Goal: Task Accomplishment & Management: Manage account settings

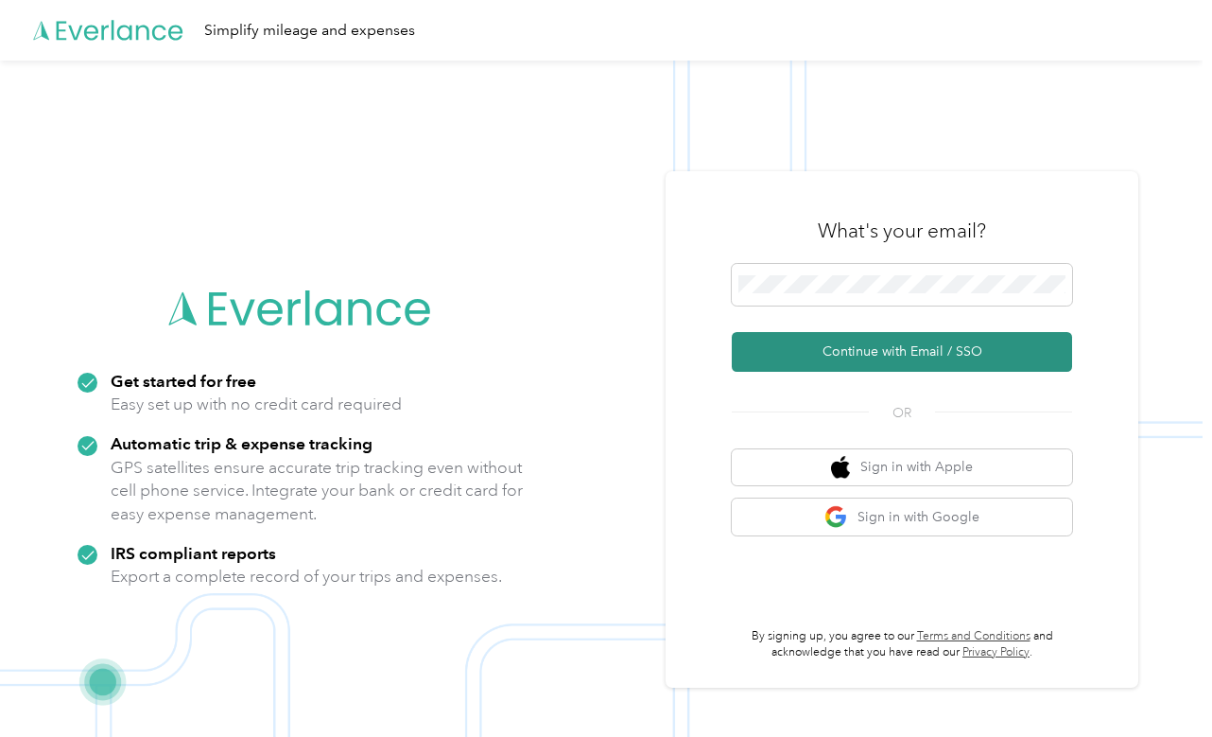
click at [825, 354] on button "Continue with Email / SSO" at bounding box center [902, 352] width 340 height 40
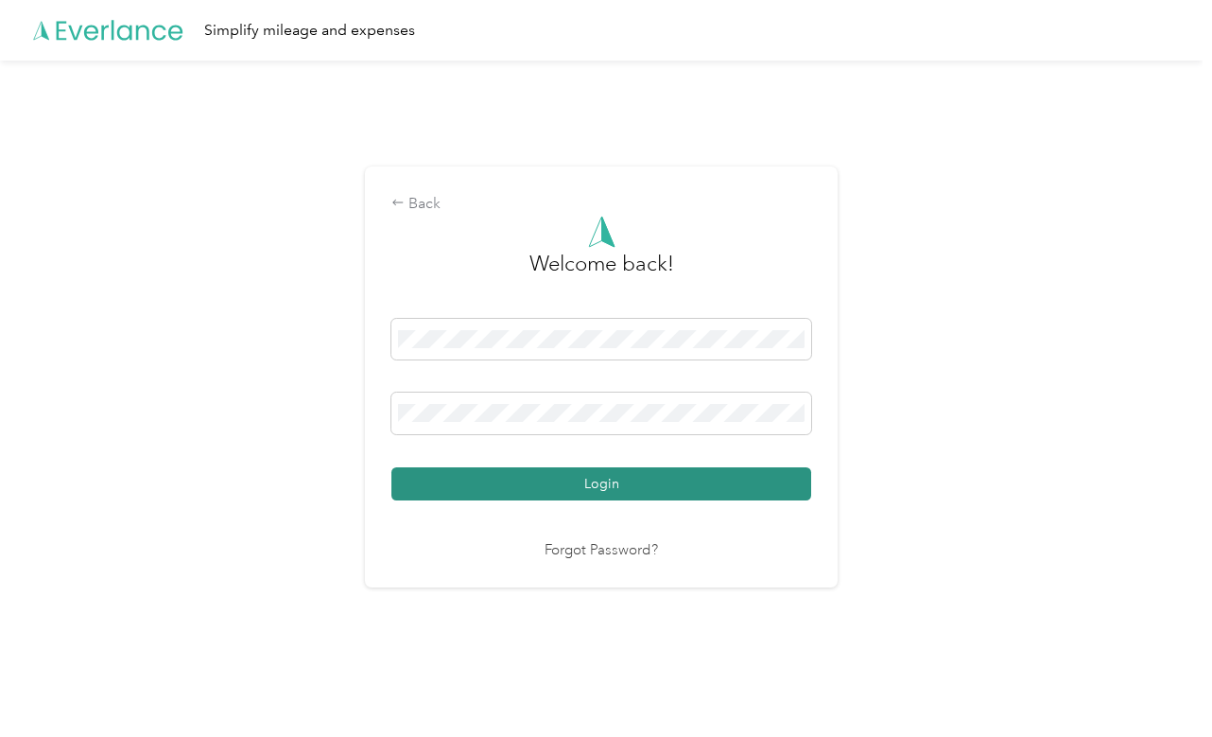
click at [685, 486] on button "Login" at bounding box center [602, 483] width 420 height 33
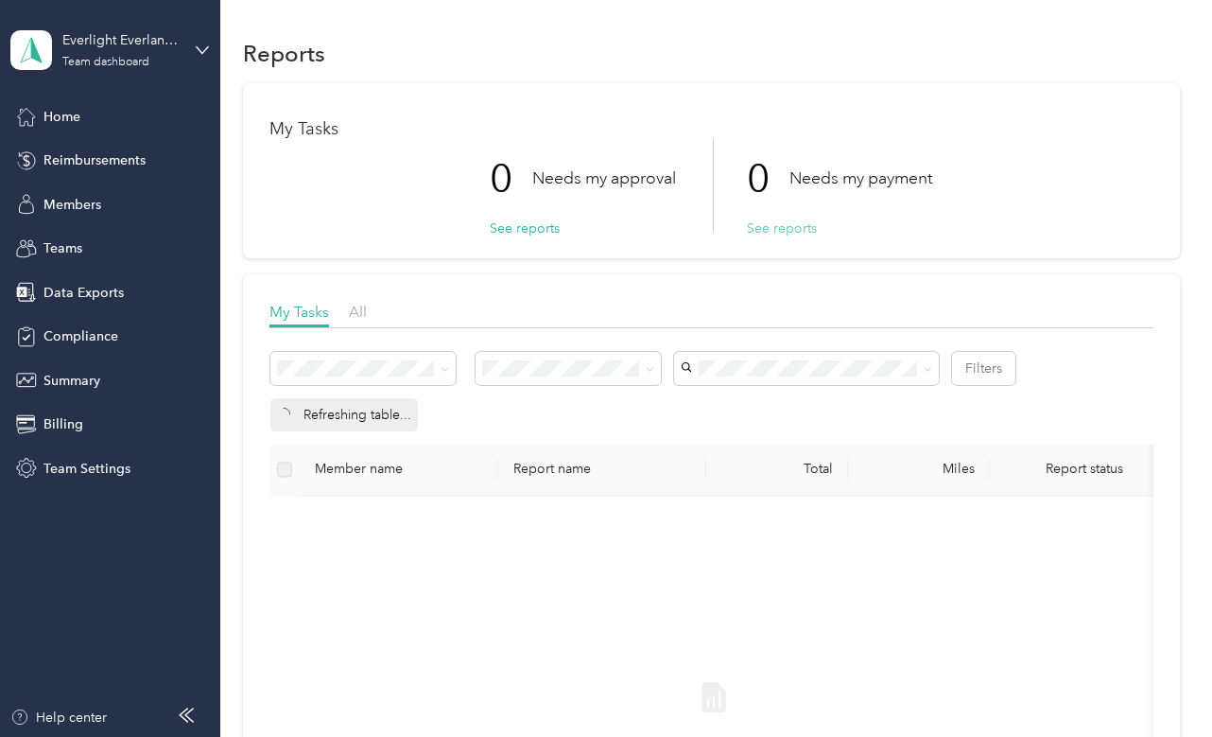
click at [772, 228] on button "See reports" at bounding box center [782, 228] width 70 height 20
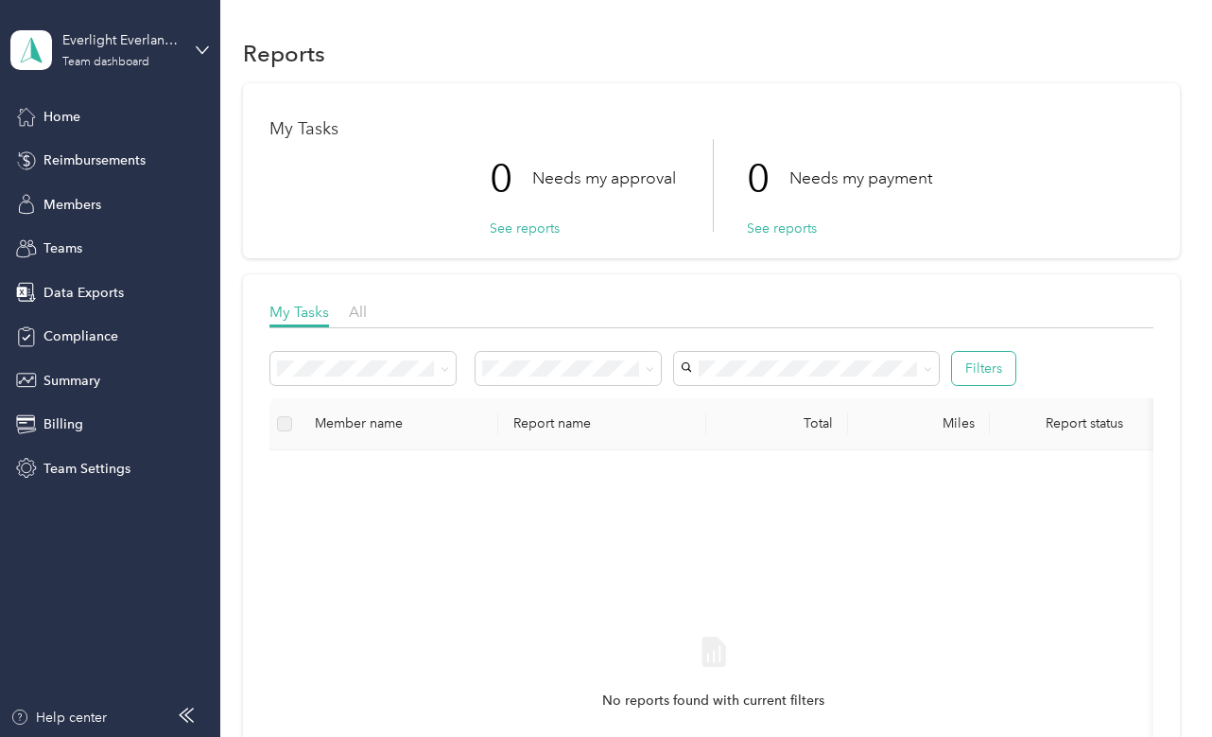
click at [976, 368] on button "Filters" at bounding box center [983, 368] width 63 height 33
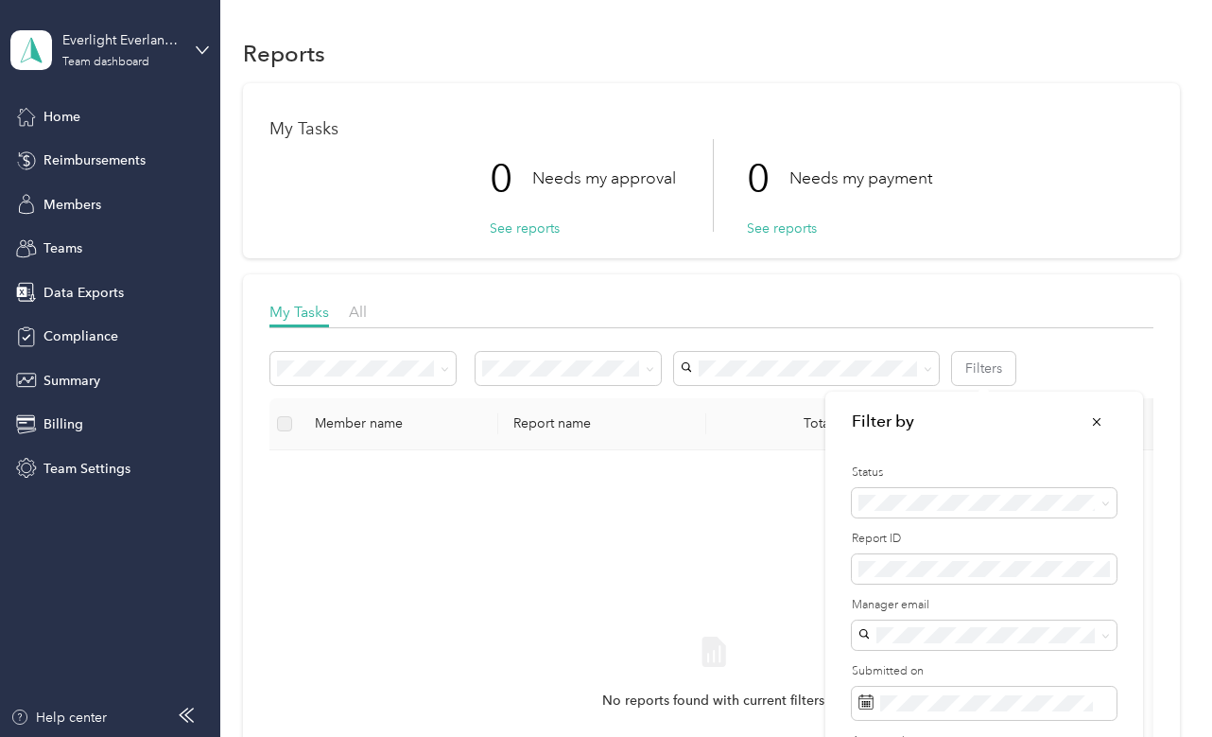
click at [937, 625] on div "Approved by me" at bounding box center [984, 635] width 238 height 20
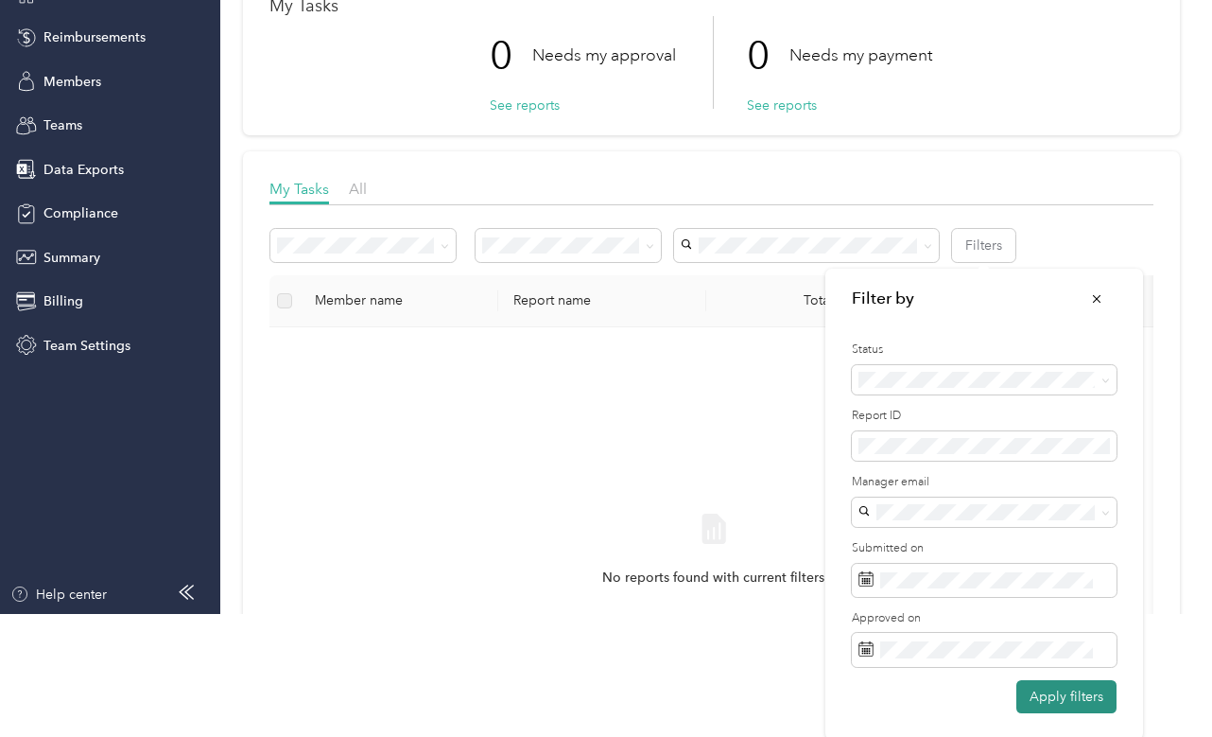
click at [1038, 699] on button "Apply filters" at bounding box center [1067, 696] width 100 height 33
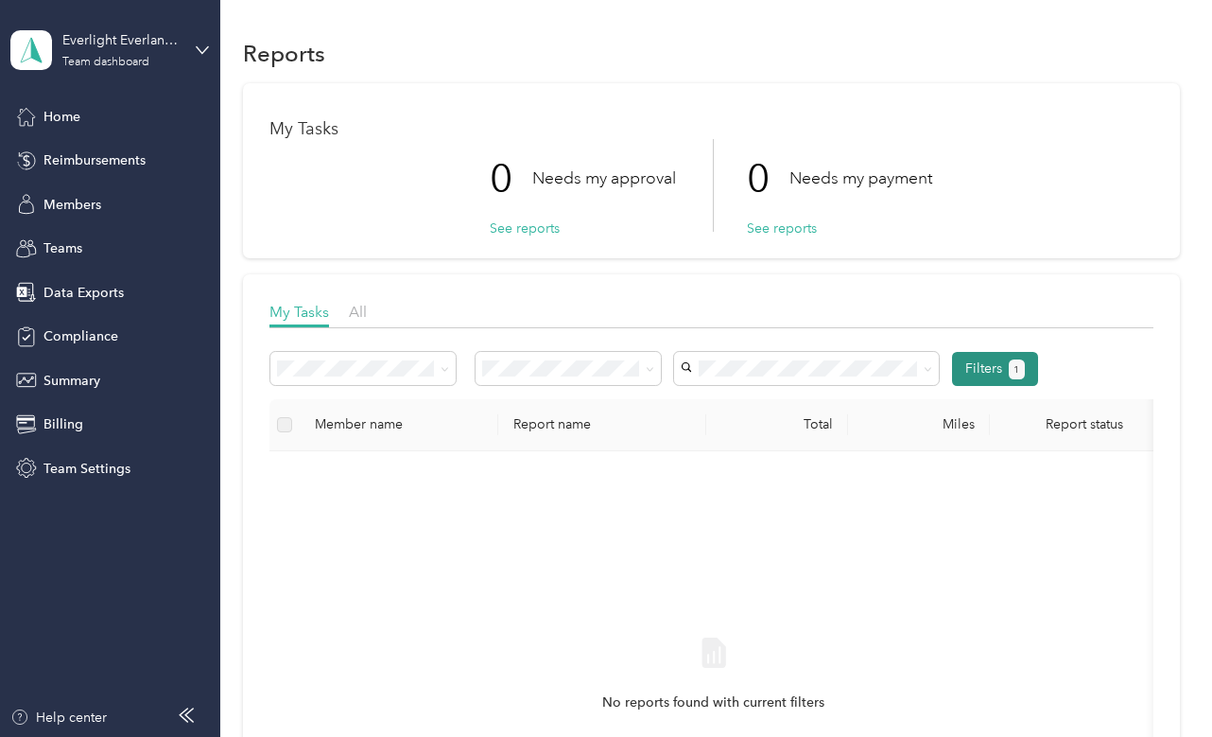
click at [964, 354] on button "Filters 1" at bounding box center [995, 369] width 86 height 34
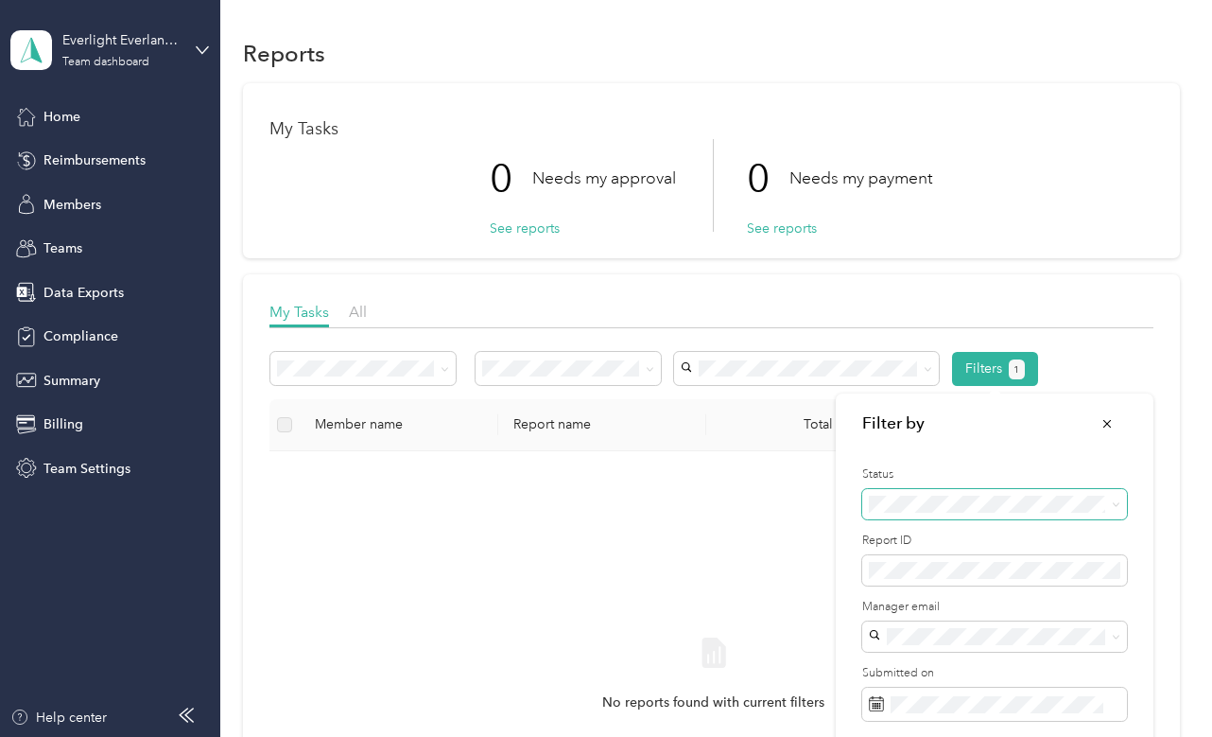
click at [919, 489] on span at bounding box center [995, 504] width 265 height 30
click at [936, 595] on span "Needs my payment" at bounding box center [934, 603] width 117 height 16
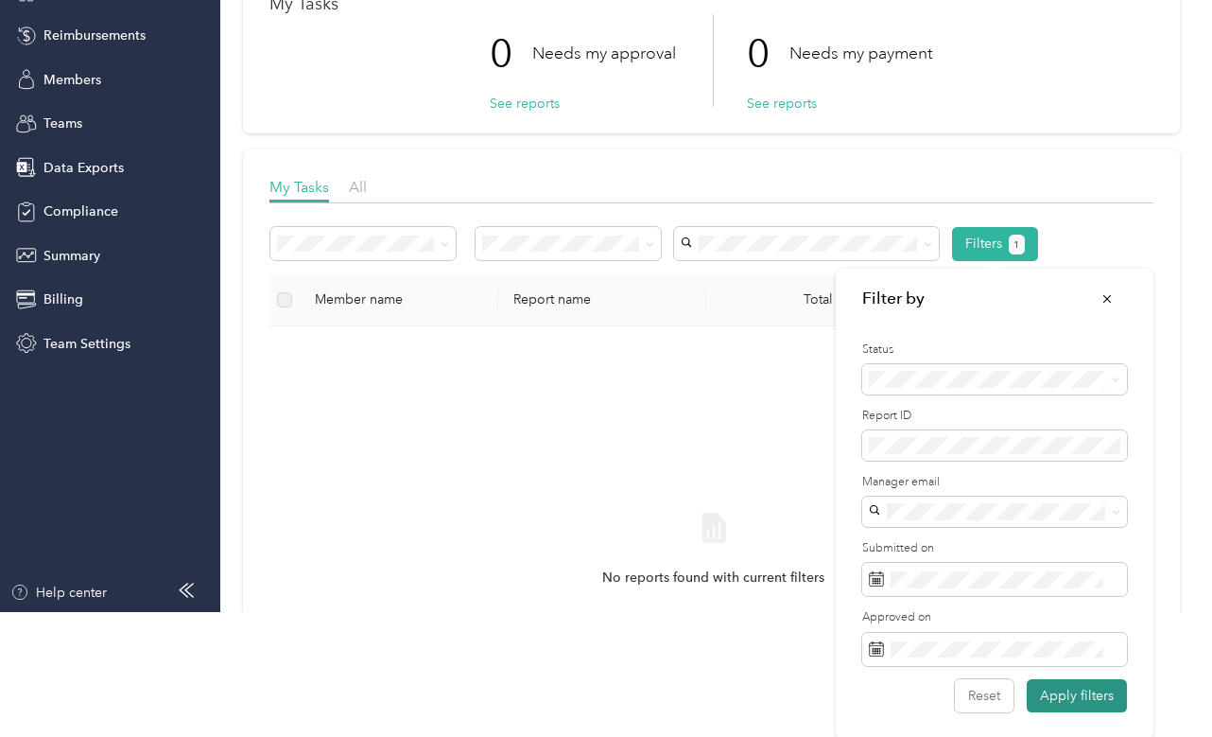
click at [1064, 690] on button "Apply filters" at bounding box center [1077, 695] width 100 height 33
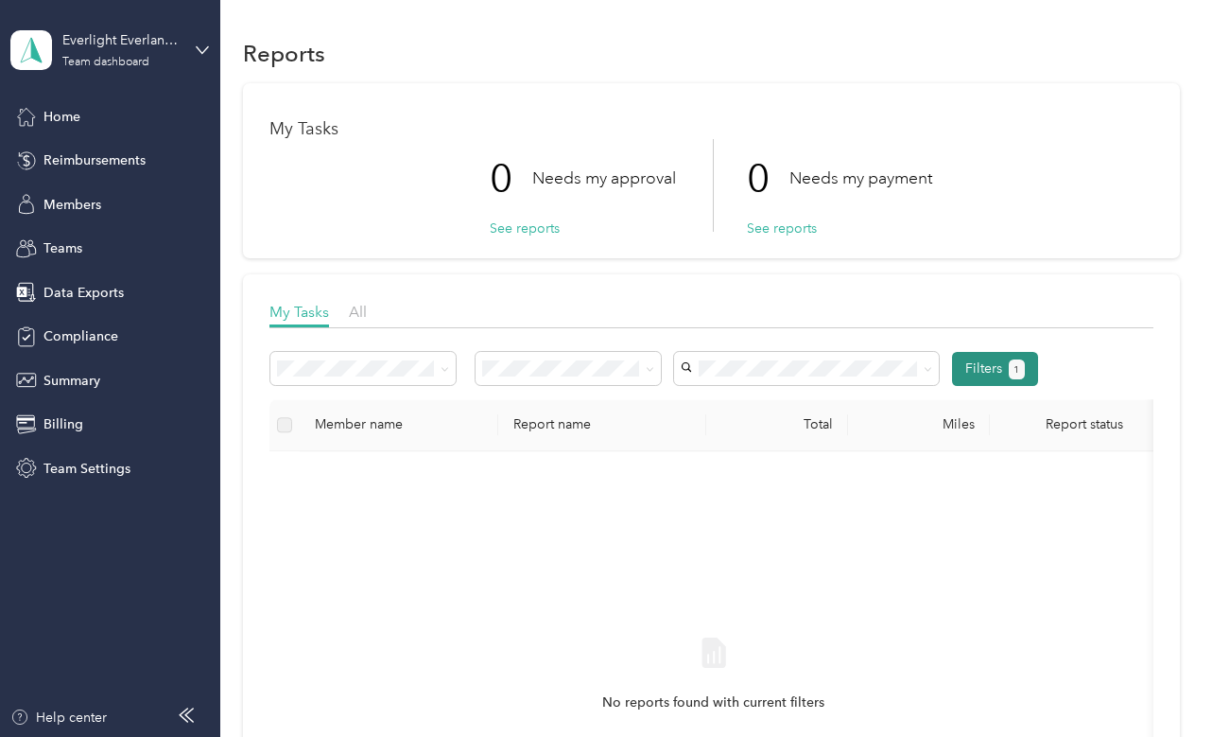
click at [967, 354] on button "Filters 1" at bounding box center [995, 369] width 86 height 34
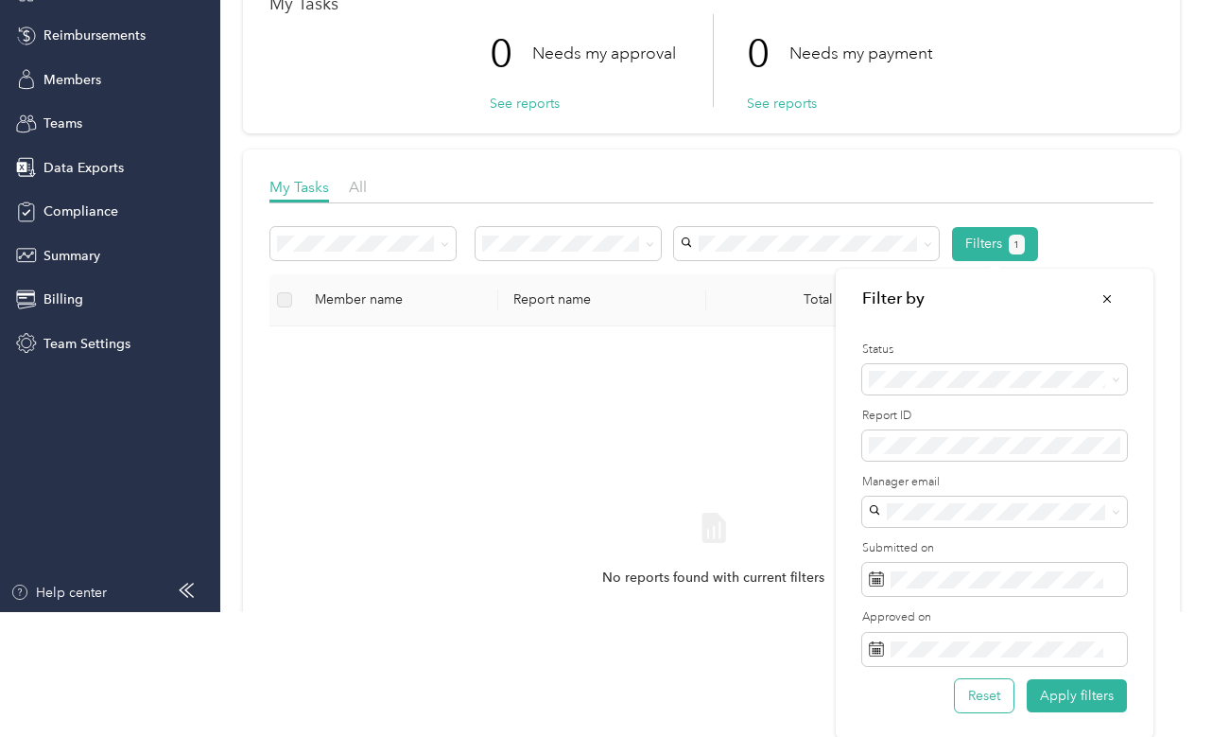
click at [985, 692] on button "Reset" at bounding box center [984, 695] width 59 height 33
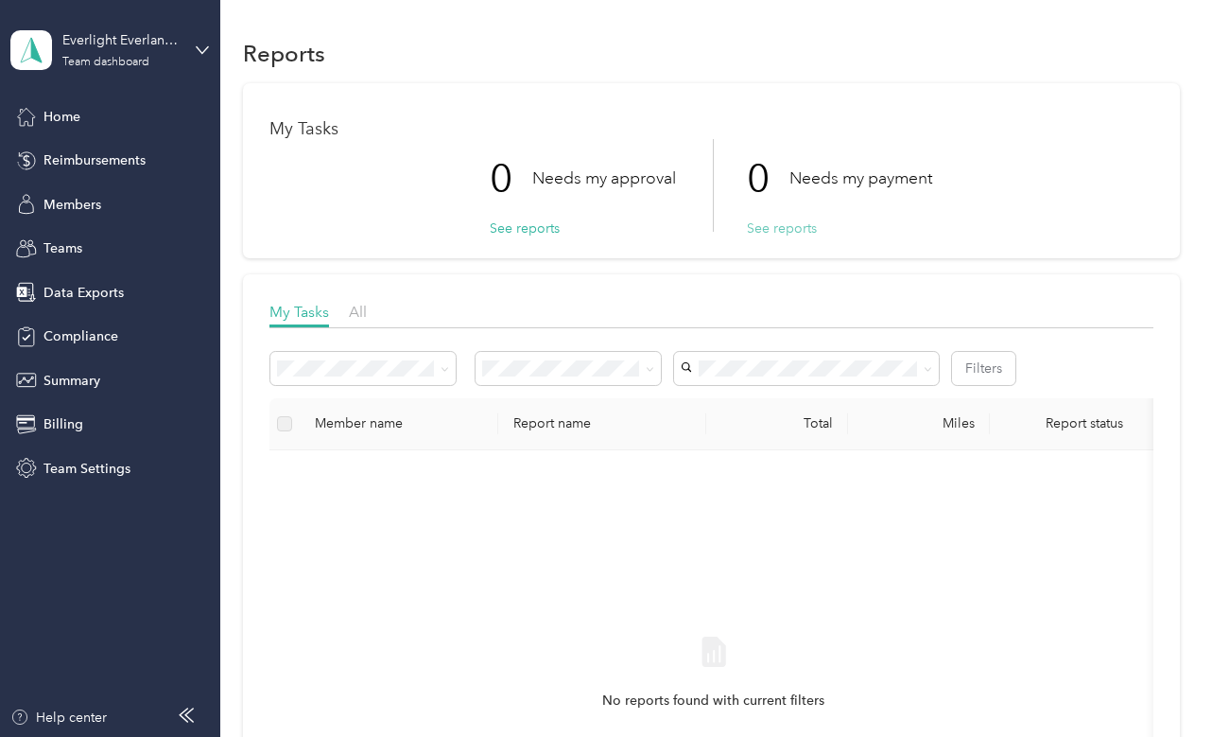
click at [771, 225] on button "See reports" at bounding box center [782, 228] width 70 height 20
